Goal: Answer question/provide support: Share knowledge or assist other users

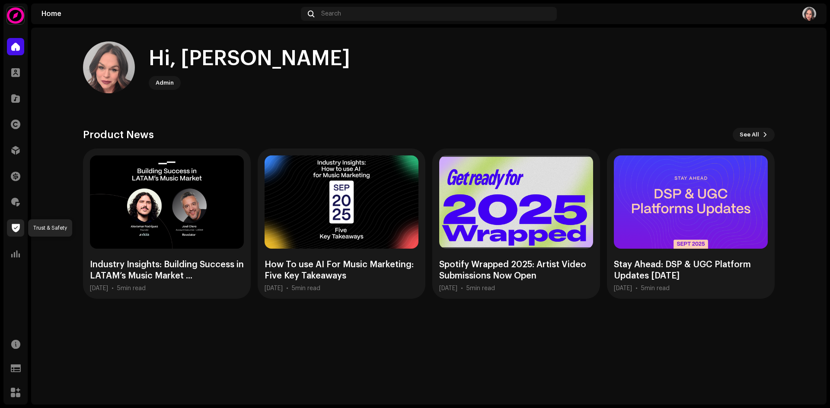
click at [16, 230] on span at bounding box center [16, 228] width 8 height 7
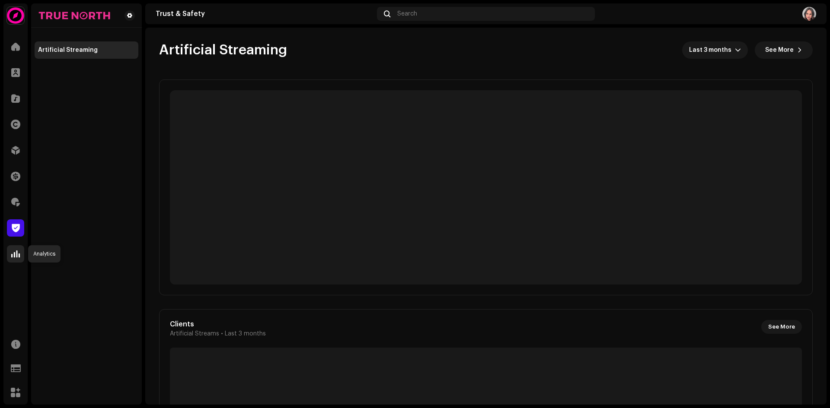
click at [18, 256] on span at bounding box center [15, 254] width 9 height 7
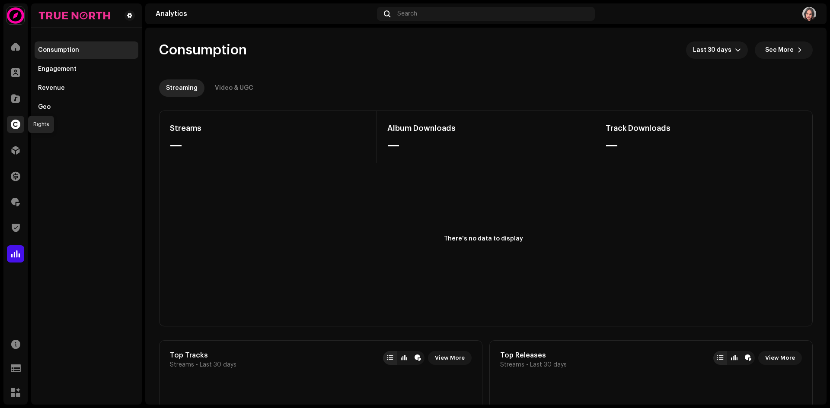
click at [18, 126] on span at bounding box center [16, 124] width 10 height 7
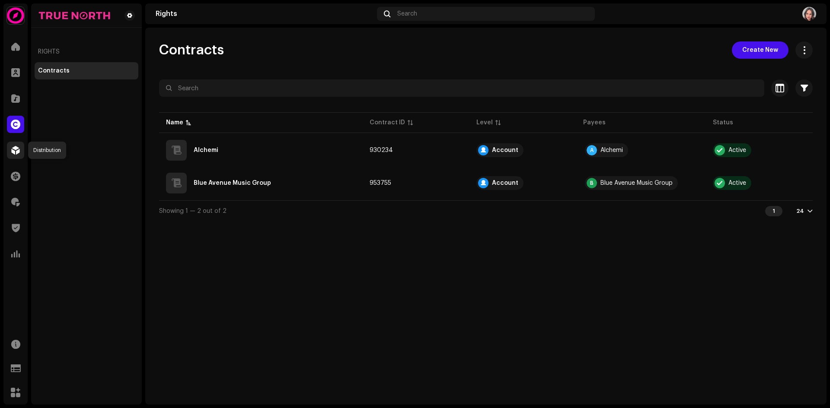
click at [15, 149] on span at bounding box center [15, 150] width 9 height 7
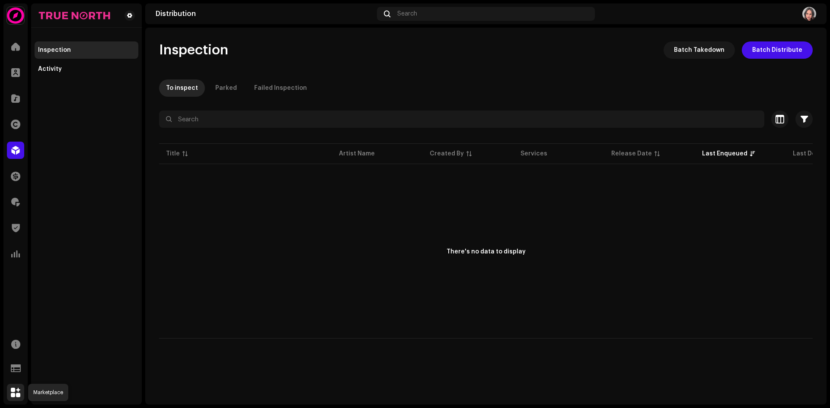
click at [16, 392] on span at bounding box center [16, 392] width 10 height 7
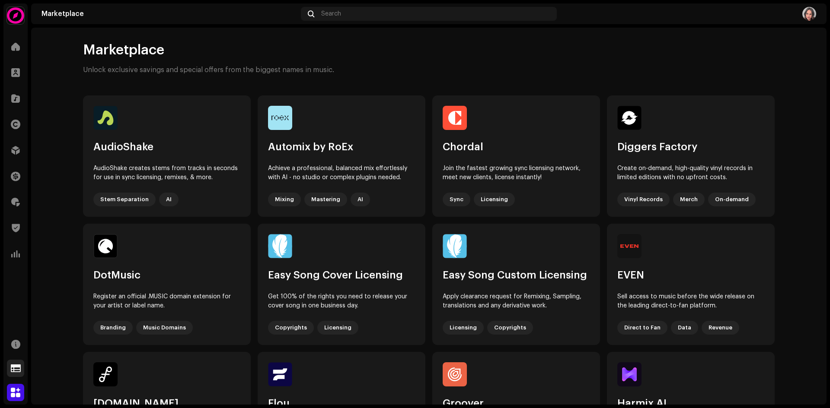
click at [17, 368] on span at bounding box center [16, 368] width 10 height 7
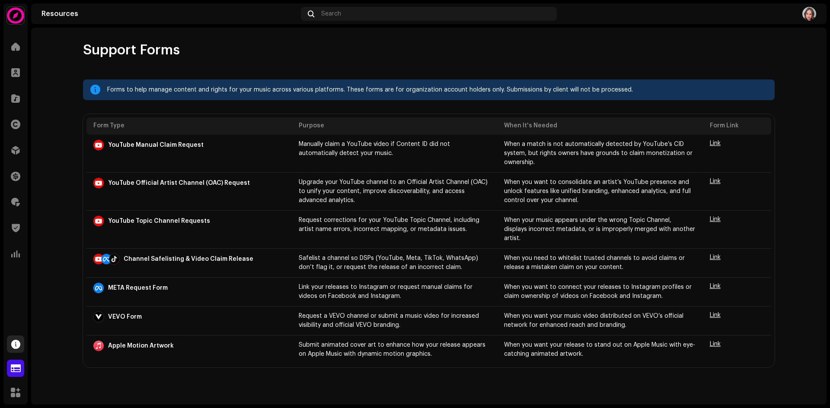
click at [16, 344] on span at bounding box center [15, 344] width 9 height 7
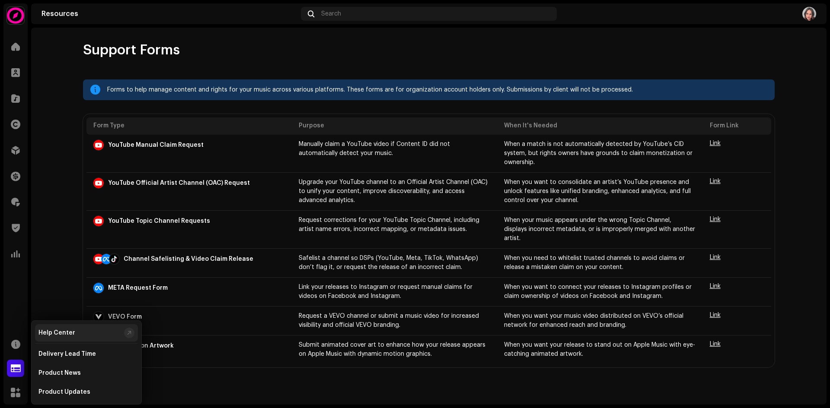
click at [55, 333] on div "Help Center" at bounding box center [56, 333] width 37 height 7
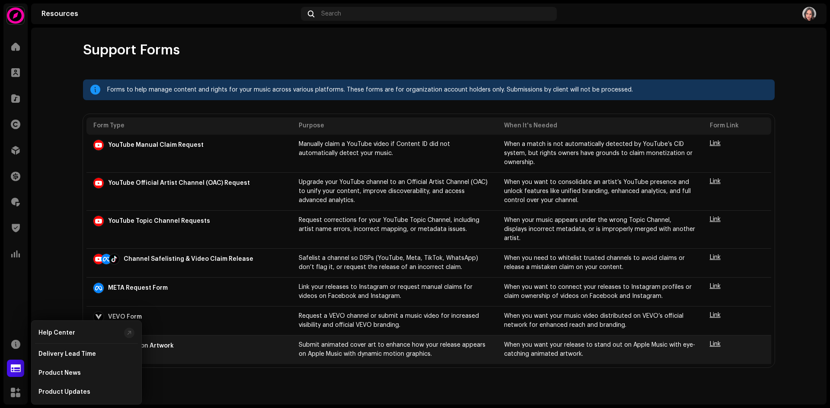
click at [179, 341] on div "Apple Motion Artwork" at bounding box center [188, 346] width 191 height 10
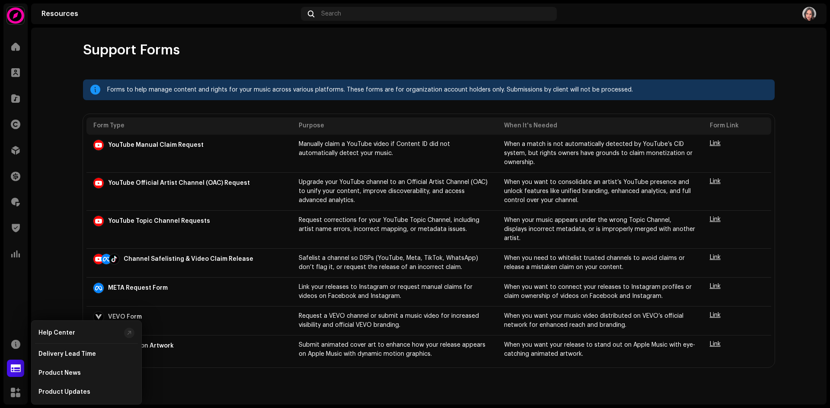
click at [176, 390] on div "Support Forms Forms to help manage content and rights for your music across var…" at bounding box center [428, 216] width 795 height 377
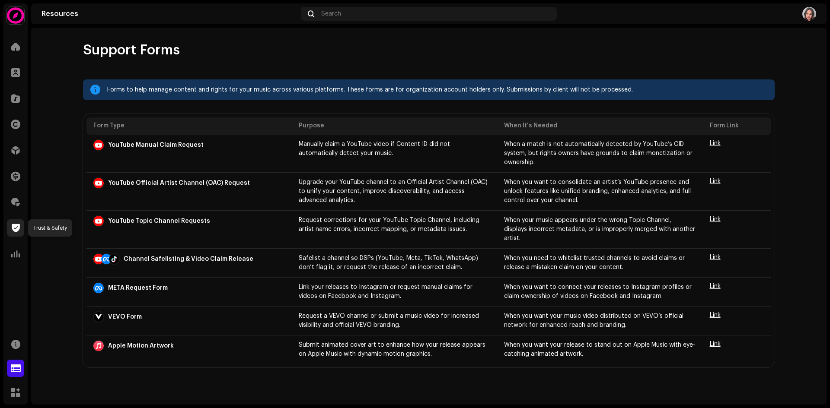
click at [17, 226] on span at bounding box center [16, 228] width 8 height 7
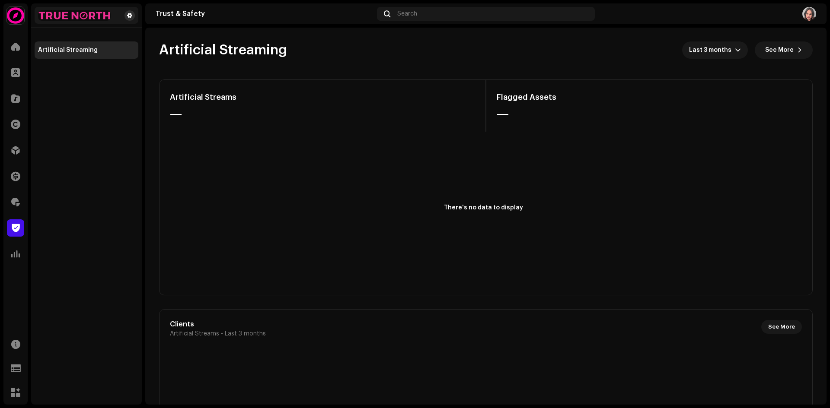
click at [131, 17] on span at bounding box center [129, 15] width 5 height 7
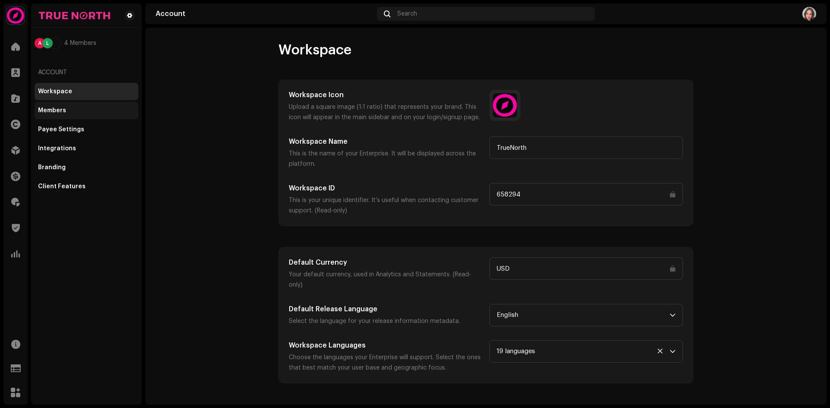
click at [59, 111] on div "Members" at bounding box center [52, 110] width 28 height 7
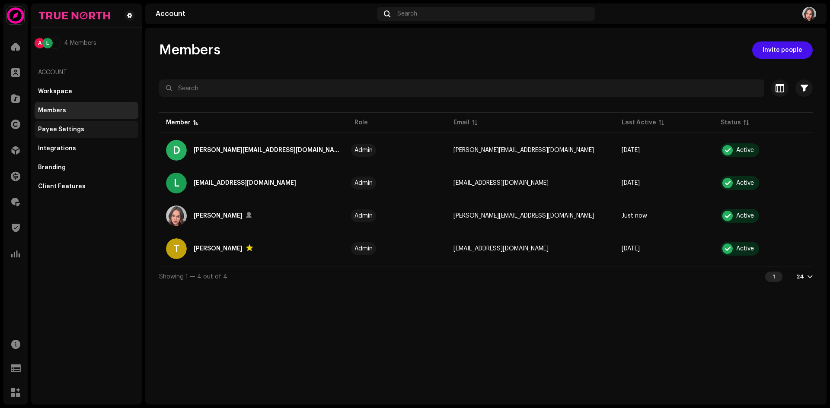
click at [67, 129] on div "Payee Settings" at bounding box center [61, 129] width 46 height 7
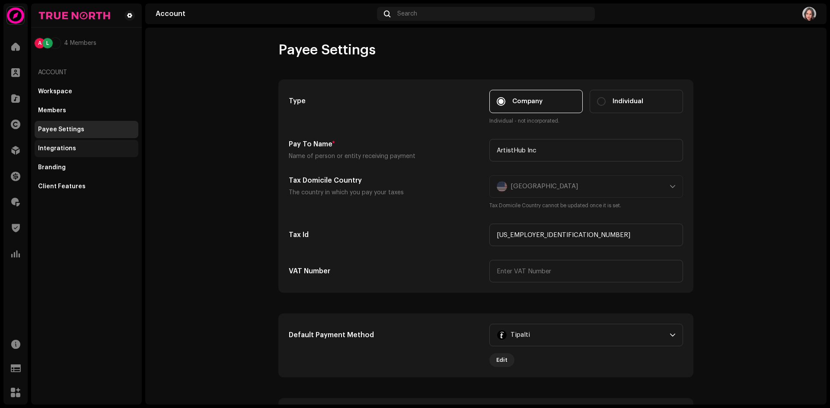
click at [70, 151] on div "Integrations" at bounding box center [57, 148] width 38 height 7
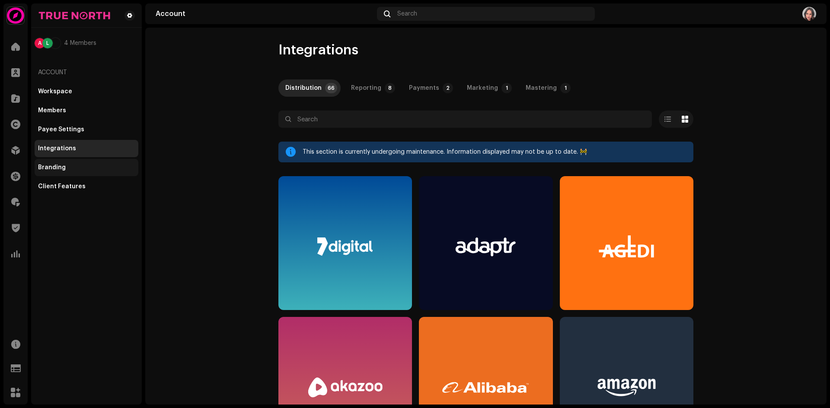
click at [55, 166] on div "Branding" at bounding box center [52, 167] width 28 height 7
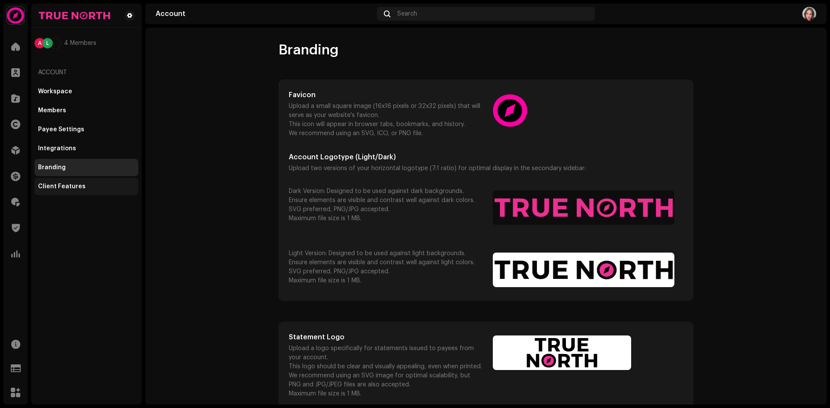
click at [54, 185] on div "Client Features" at bounding box center [62, 186] width 48 height 7
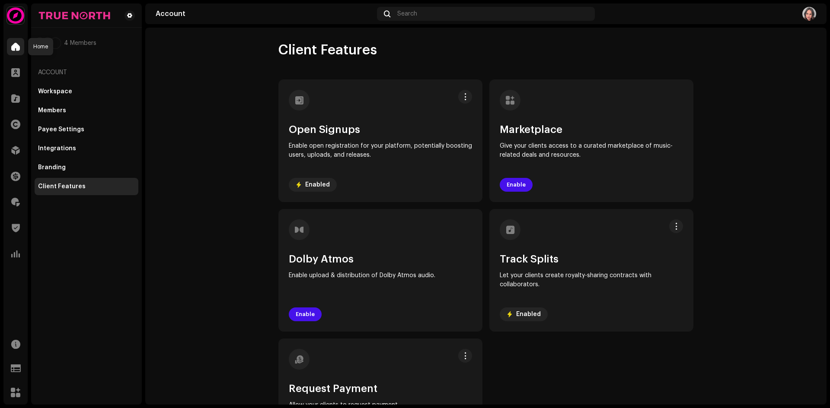
click at [16, 51] on div at bounding box center [15, 46] width 17 height 17
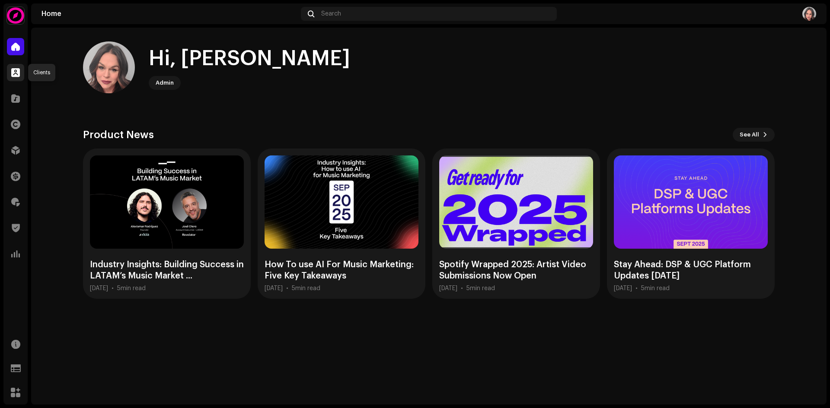
click at [19, 73] on span at bounding box center [15, 72] width 9 height 7
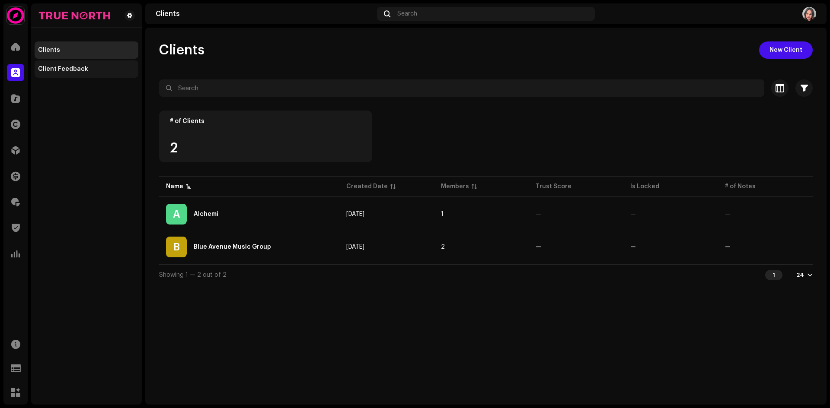
click at [65, 70] on div "Client Feedback" at bounding box center [63, 69] width 50 height 7
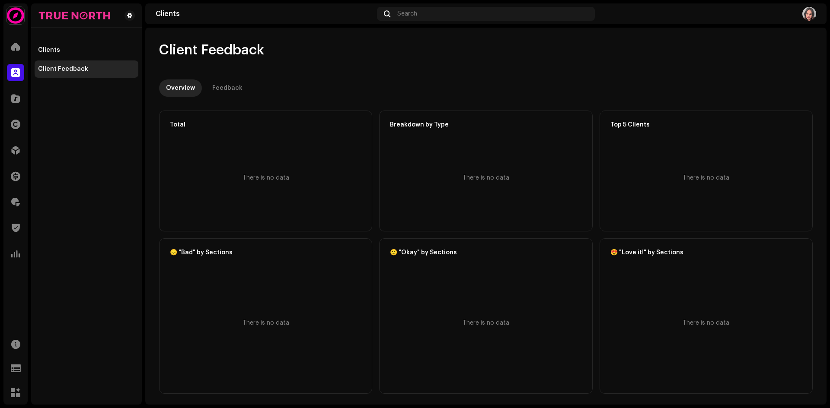
click at [62, 71] on div "Client Feedback" at bounding box center [63, 69] width 50 height 7
click at [48, 50] on div "Clients" at bounding box center [49, 50] width 22 height 7
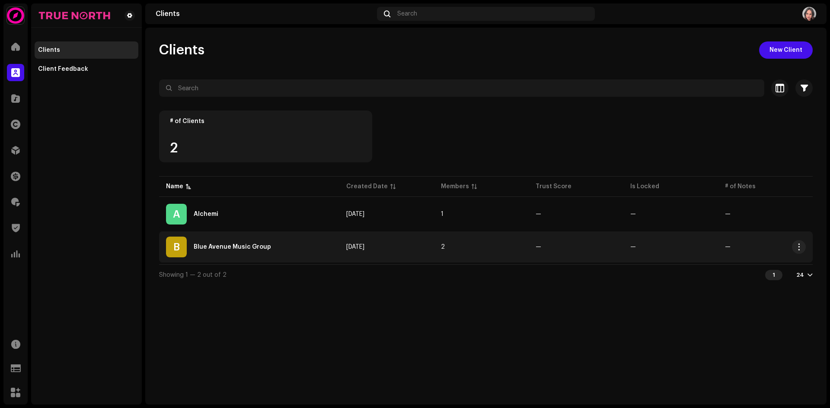
click at [252, 249] on div "Blue Avenue Music Group" at bounding box center [232, 247] width 77 height 6
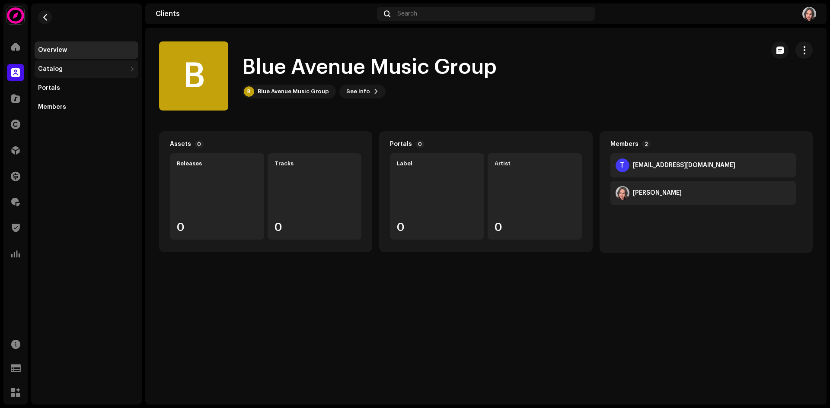
click at [105, 72] on div "Catalog" at bounding box center [82, 69] width 88 height 7
click at [804, 52] on span "button" at bounding box center [804, 50] width 8 height 7
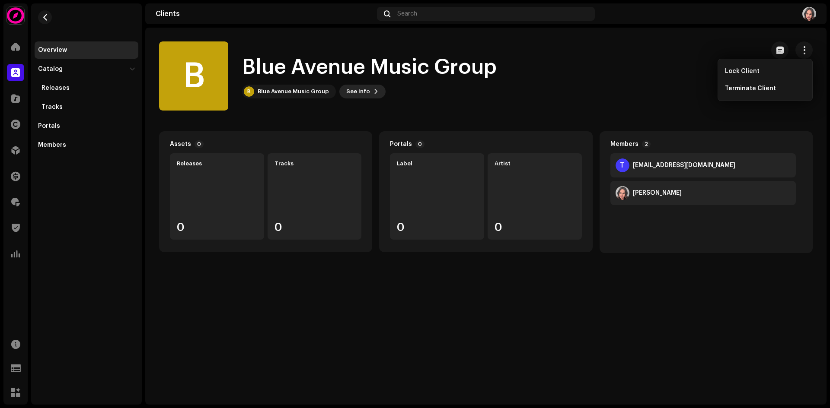
click at [373, 91] on span at bounding box center [375, 91] width 5 height 7
click at [688, 76] on div "B Blue Avenue Music Group 671212 Payee ID 737415 Created On [DATE]" at bounding box center [415, 204] width 830 height 408
click at [54, 108] on div "Tracks" at bounding box center [51, 107] width 21 height 7
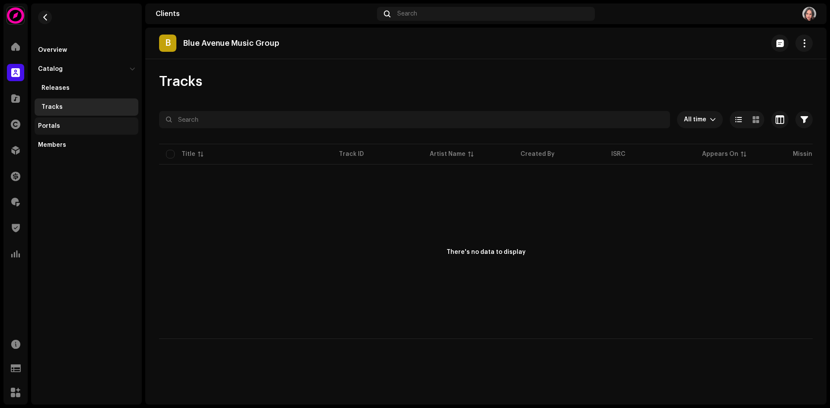
click at [47, 124] on div "Portals" at bounding box center [49, 126] width 22 height 7
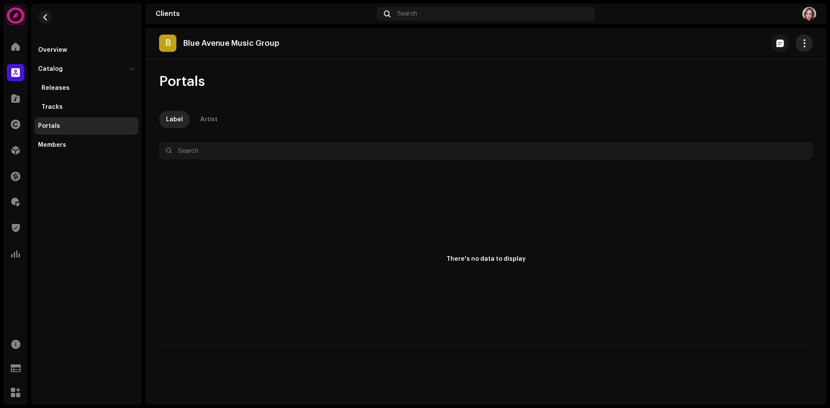
click at [804, 45] on span "button" at bounding box center [804, 43] width 8 height 7
click at [413, 41] on div "B Blue Avenue Music Group" at bounding box center [485, 43] width 653 height 17
click at [130, 66] on div "Catalog" at bounding box center [87, 69] width 104 height 17
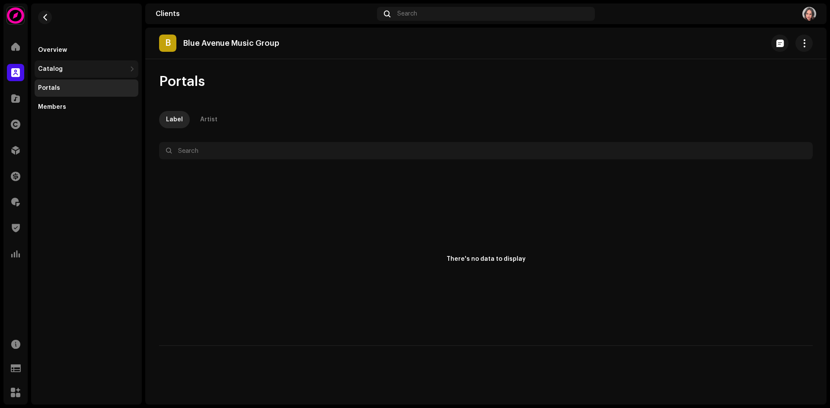
click at [133, 67] on div at bounding box center [132, 69] width 5 height 7
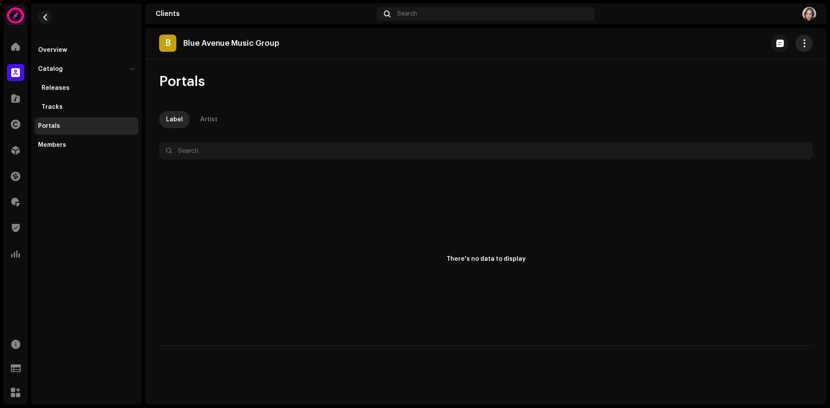
click at [805, 45] on span "button" at bounding box center [804, 43] width 8 height 7
click at [13, 71] on span at bounding box center [15, 72] width 9 height 7
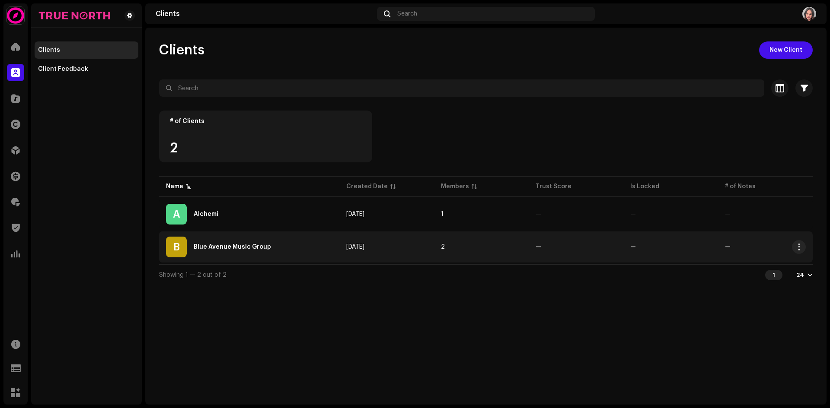
click at [239, 246] on div "Blue Avenue Music Group" at bounding box center [232, 247] width 77 height 6
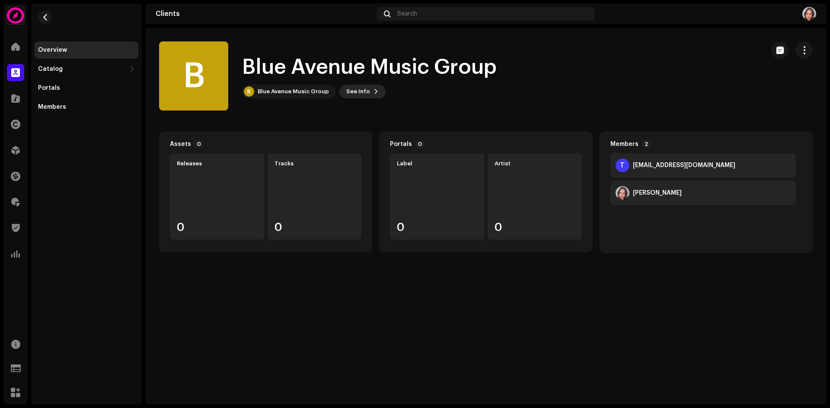
click at [366, 90] on button "See Info" at bounding box center [362, 92] width 46 height 14
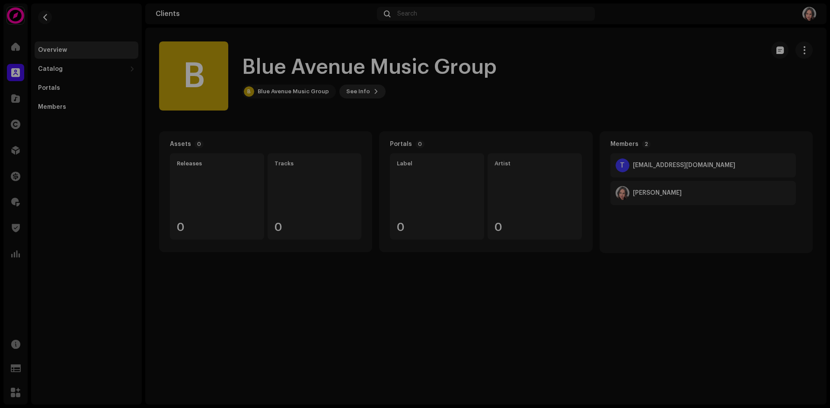
click at [366, 90] on div "B Blue Avenue Music Group 671212 Payee ID 737415 Created On [DATE]" at bounding box center [415, 204] width 830 height 408
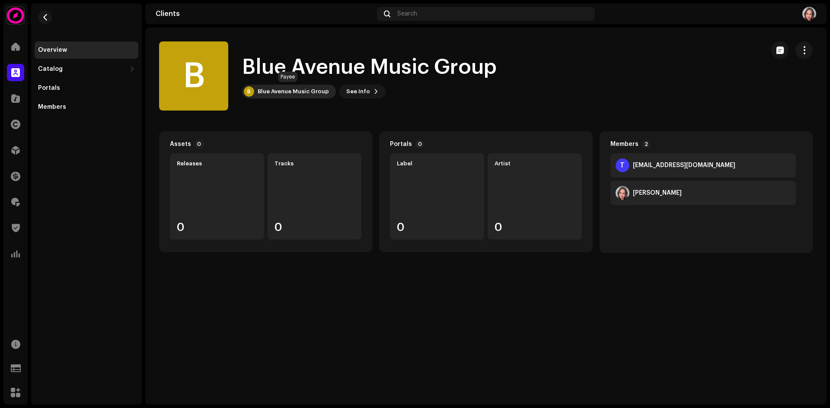
click at [284, 95] on div "Blue Avenue Music Group" at bounding box center [293, 91] width 71 height 7
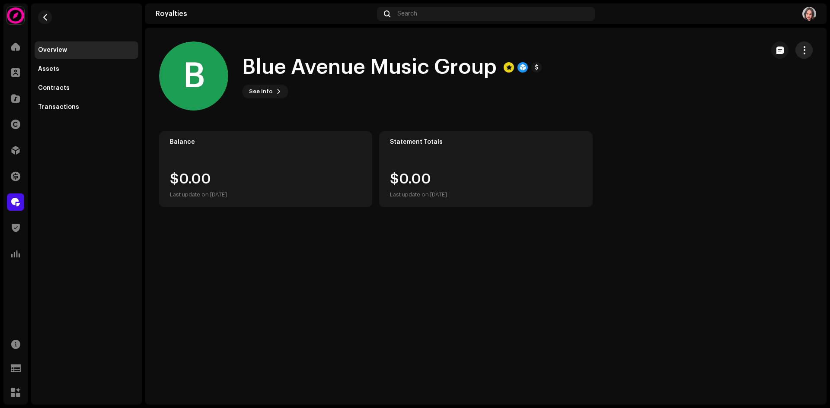
click at [804, 52] on span "button" at bounding box center [804, 50] width 8 height 7
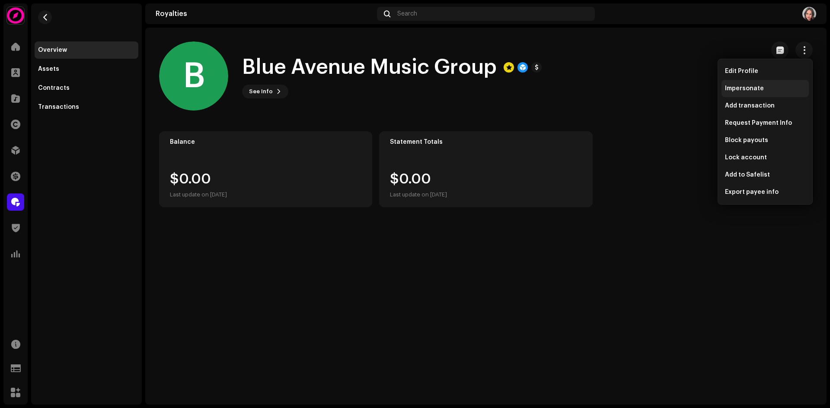
click at [759, 89] on span "Impersonate" at bounding box center [744, 88] width 39 height 7
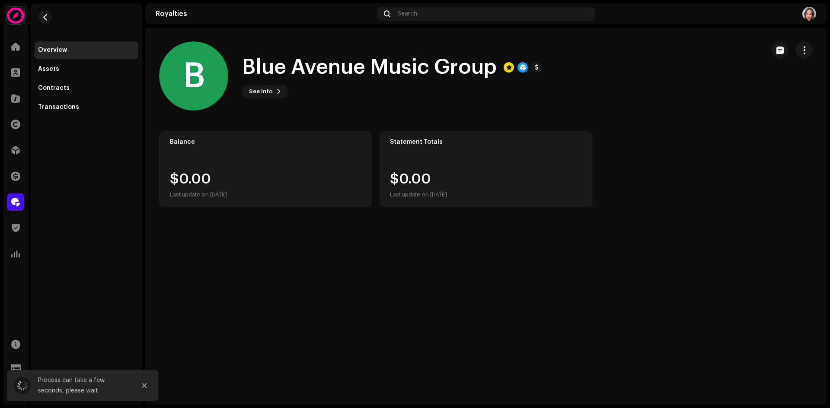
click at [759, 89] on span "Impersonate" at bounding box center [744, 88] width 39 height 7
